Goal: Task Accomplishment & Management: Manage account settings

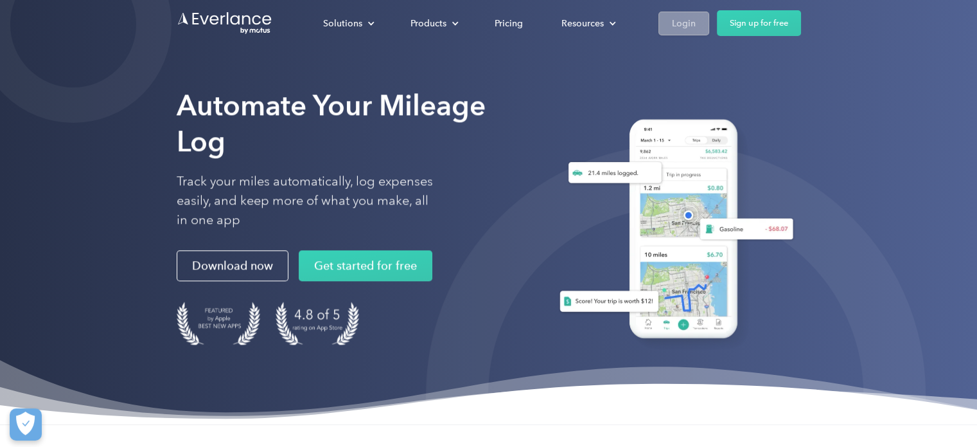
click at [685, 20] on div "Login" at bounding box center [684, 23] width 24 height 16
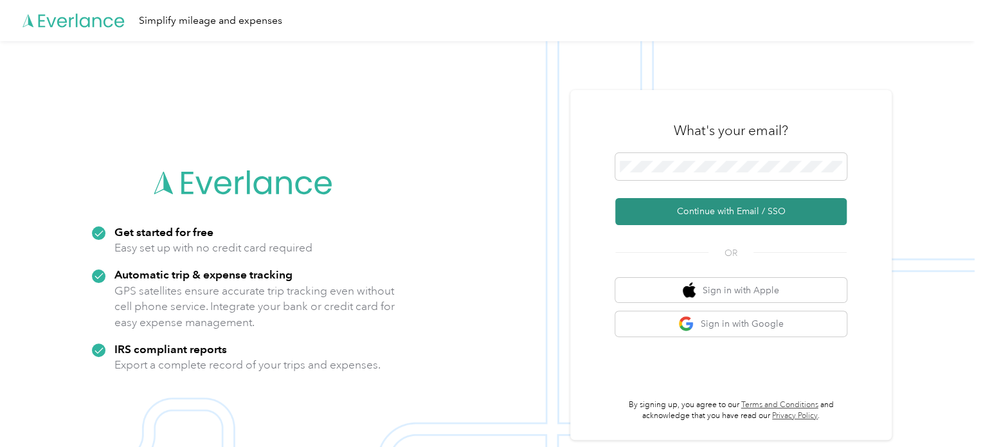
click at [733, 211] on button "Continue with Email / SSO" at bounding box center [730, 211] width 231 height 27
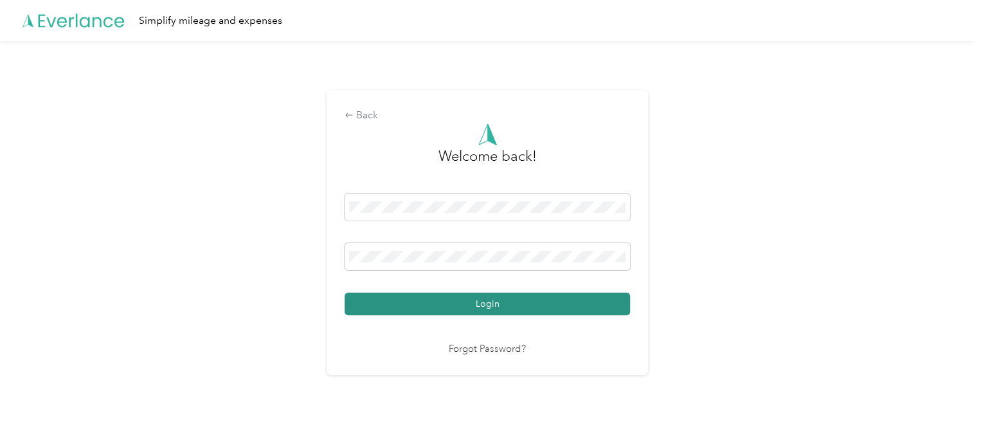
click at [491, 306] on button "Login" at bounding box center [486, 303] width 285 height 22
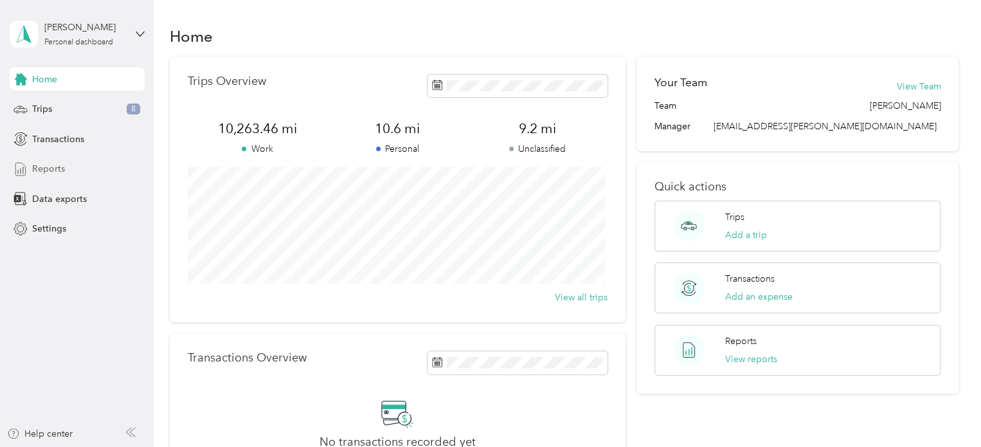
click at [57, 165] on span "Reports" at bounding box center [48, 168] width 33 height 13
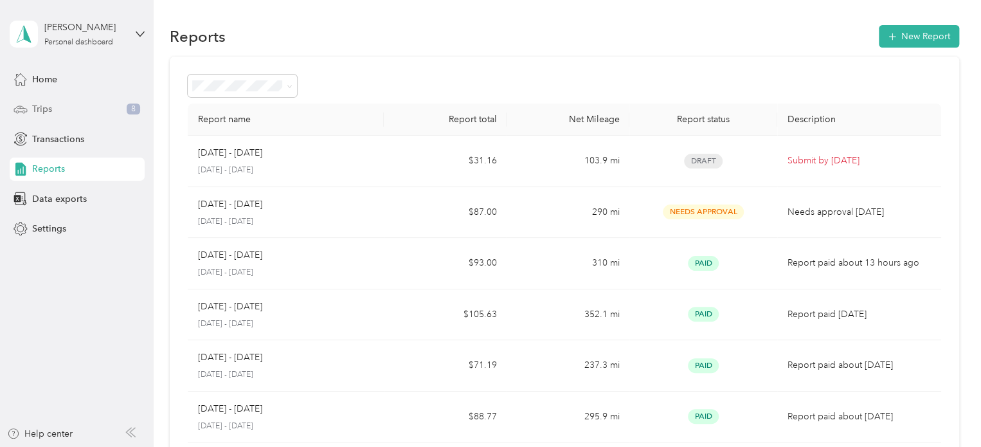
click at [42, 107] on span "Trips" at bounding box center [42, 108] width 20 height 13
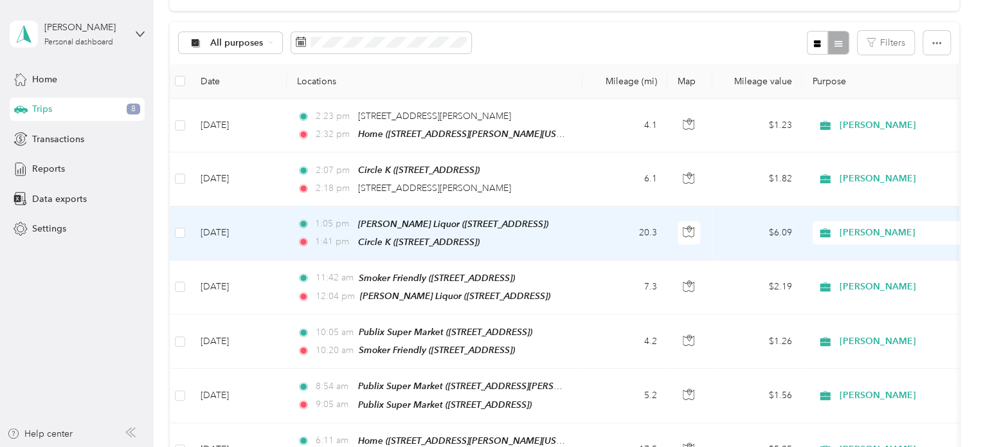
scroll to position [129, 0]
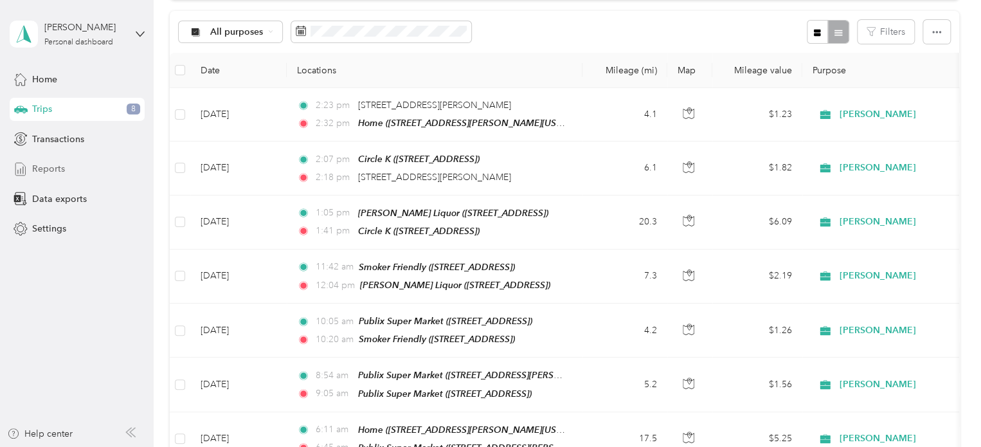
click at [46, 166] on span "Reports" at bounding box center [48, 168] width 33 height 13
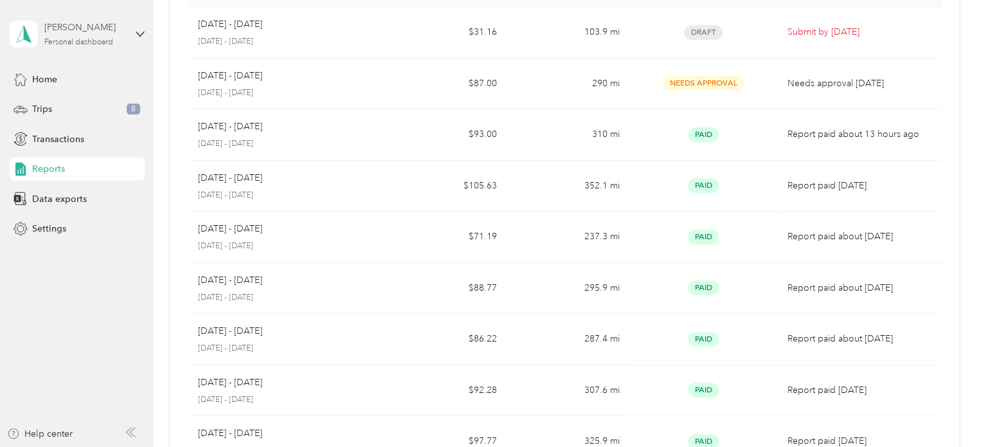
click at [117, 33] on div "[PERSON_NAME]" at bounding box center [84, 27] width 80 height 13
click at [64, 105] on div "Log out" at bounding box center [181, 103] width 325 height 22
